Goal: Information Seeking & Learning: Learn about a topic

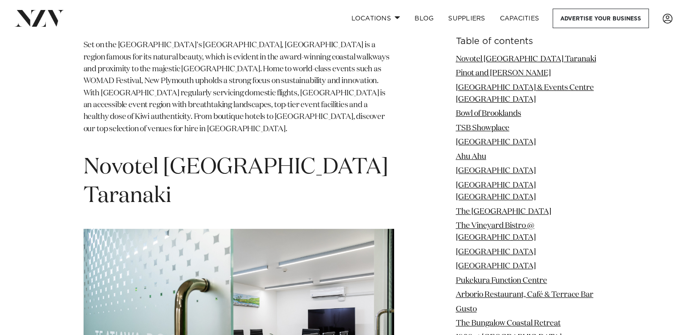
scroll to position [454, 0]
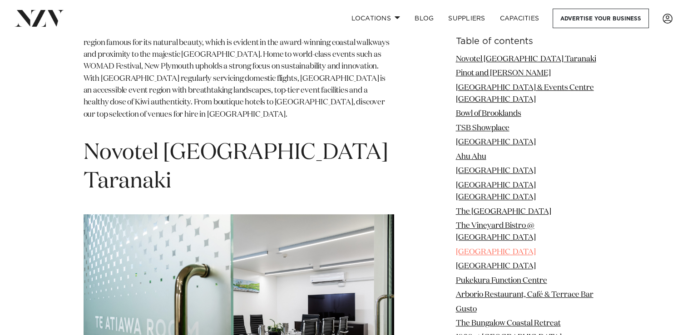
click at [489, 248] on link "[GEOGRAPHIC_DATA]" at bounding box center [496, 252] width 80 height 8
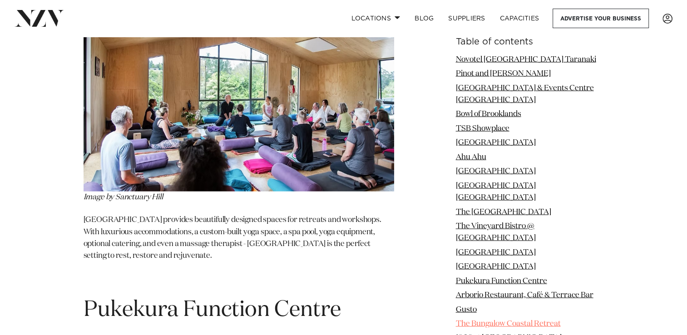
scroll to position [5172, 0]
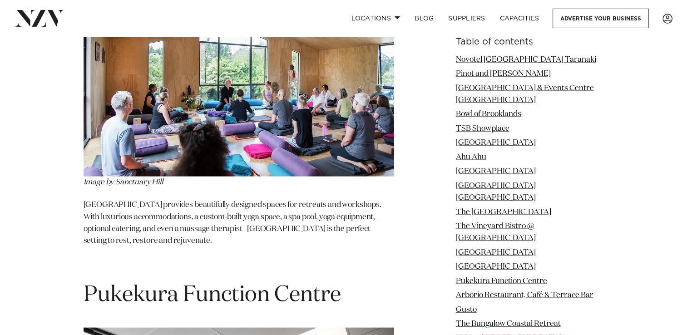
click at [513, 334] on link "1908 at [GEOGRAPHIC_DATA]" at bounding box center [509, 338] width 106 height 8
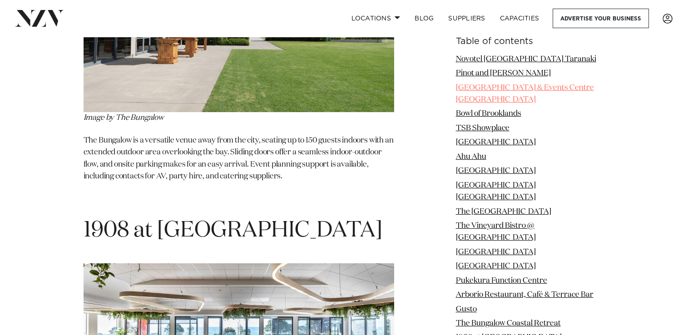
scroll to position [6609, 0]
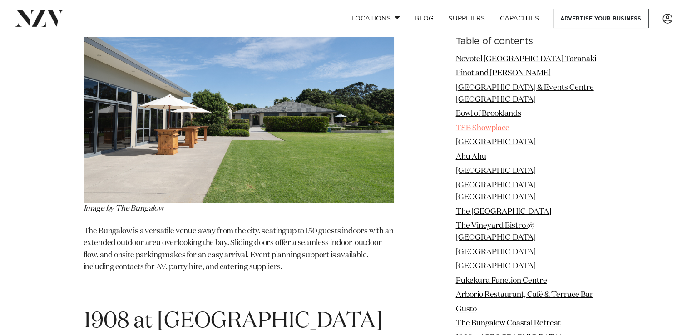
click at [484, 124] on link "TSB Showplace" at bounding box center [483, 128] width 54 height 8
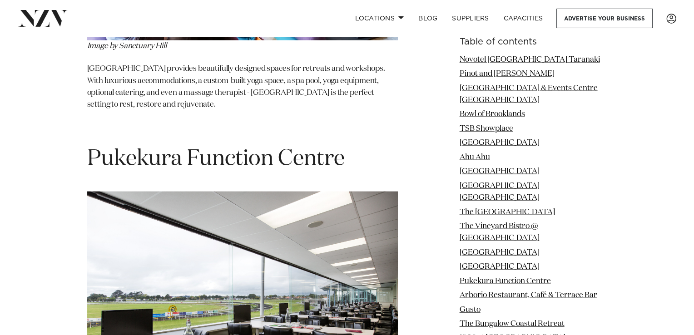
scroll to position [5399, 0]
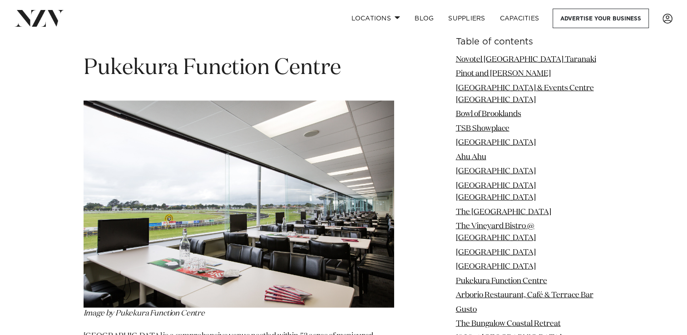
click at [222, 141] on img at bounding box center [239, 204] width 311 height 207
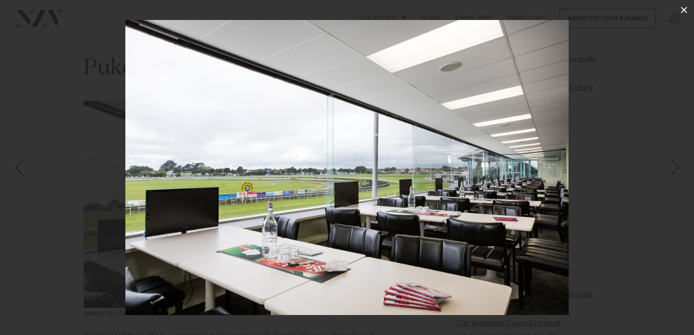
click at [686, 15] on icon at bounding box center [684, 10] width 11 height 11
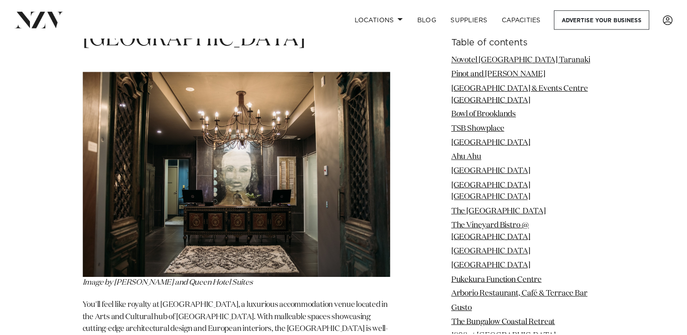
scroll to position [3858, 0]
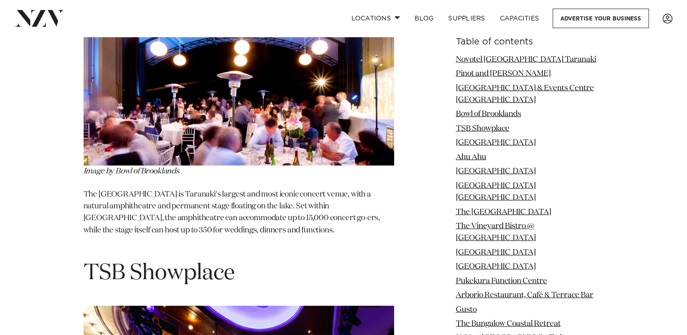
scroll to position [454, 0]
